Goal: Book appointment/travel/reservation

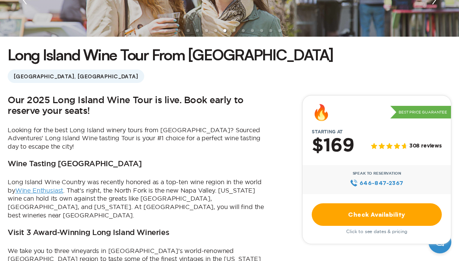
click at [370, 216] on link "Check Availability" at bounding box center [377, 214] width 130 height 23
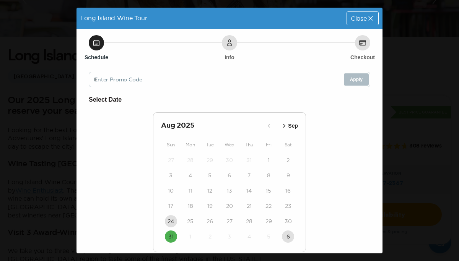
scroll to position [28, 0]
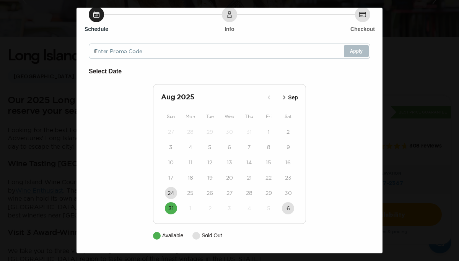
click at [284, 97] on icon "button" at bounding box center [284, 98] width 8 height 8
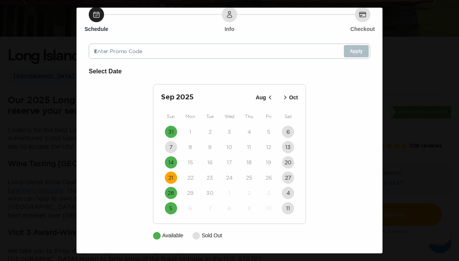
click at [171, 176] on time "21" at bounding box center [170, 178] width 5 height 8
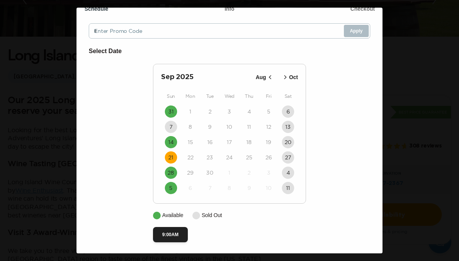
scroll to position [51, 0]
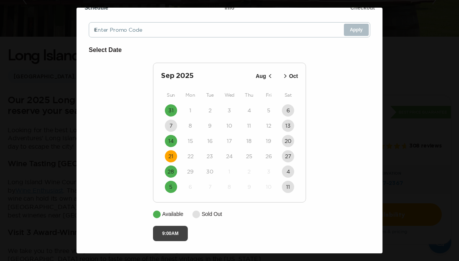
click at [169, 231] on button "9:00AM" at bounding box center [170, 233] width 35 height 15
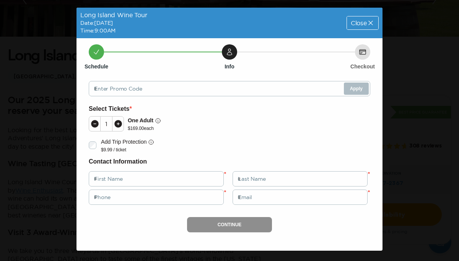
scroll to position [0, 0]
click at [122, 122] on div at bounding box center [117, 124] width 11 height 15
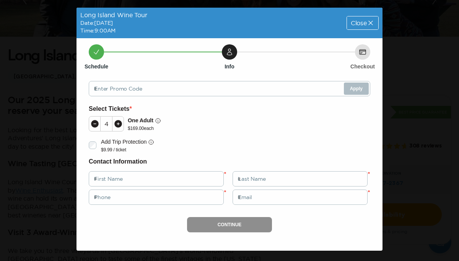
click at [122, 122] on div at bounding box center [117, 124] width 11 height 15
click at [363, 25] on span "Close" at bounding box center [359, 23] width 16 height 6
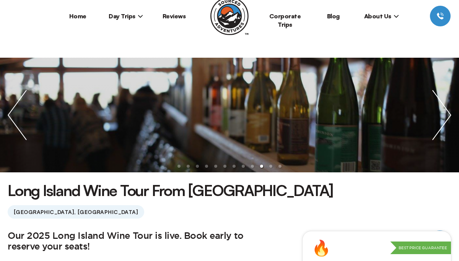
scroll to position [28, 0]
